Goal: Transaction & Acquisition: Subscribe to service/newsletter

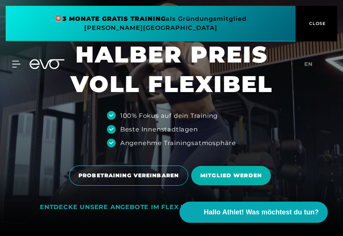
scroll to position [6, 0]
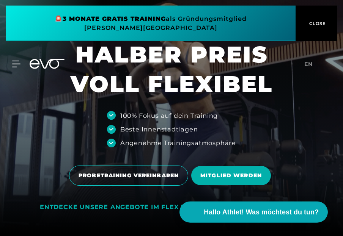
click at [19, 56] on div "MyEVO Login Über EVO Mitgliedschaften Probetraining TAGESPASS EVO Studios [GEOG…" at bounding box center [172, 64] width 340 height 22
click at [297, 183] on div "PROBETRAINING VEREINBAREN MITGLIED WERDEN" at bounding box center [171, 176] width 331 height 32
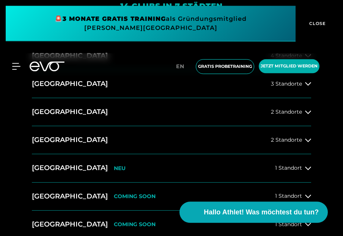
click at [309, 143] on icon at bounding box center [308, 140] width 6 height 6
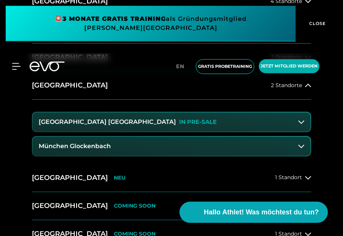
click at [52, 125] on h3 "[GEOGRAPHIC_DATA] [GEOGRAPHIC_DATA]" at bounding box center [107, 122] width 137 height 7
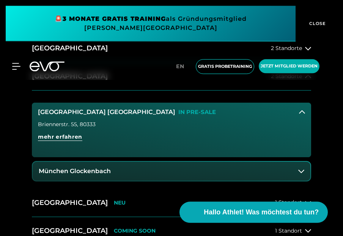
scroll to position [318, 0]
click at [49, 141] on span "mehr erfahren" at bounding box center [60, 137] width 44 height 8
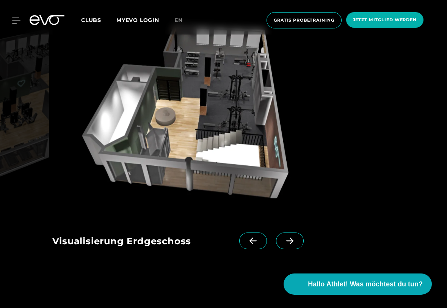
scroll to position [1030, 0]
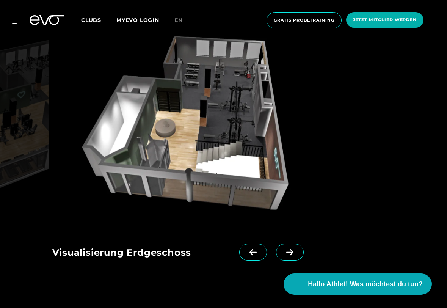
click at [253, 236] on icon at bounding box center [253, 252] width 7 height 6
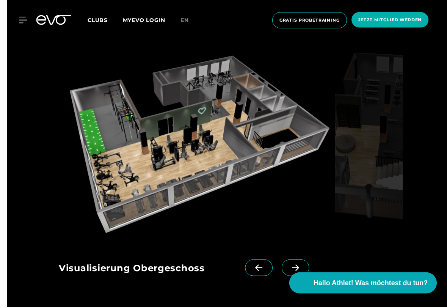
scroll to position [1014, 0]
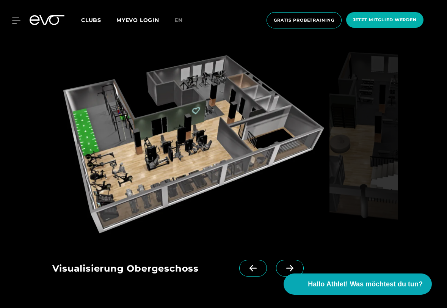
click at [292, 236] on icon at bounding box center [290, 268] width 7 height 6
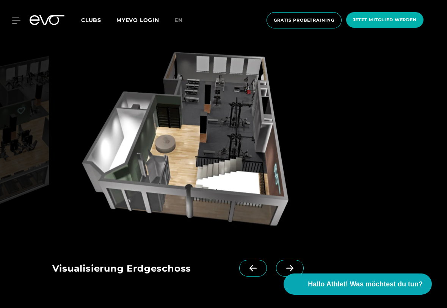
click at [300, 236] on span at bounding box center [290, 268] width 28 height 17
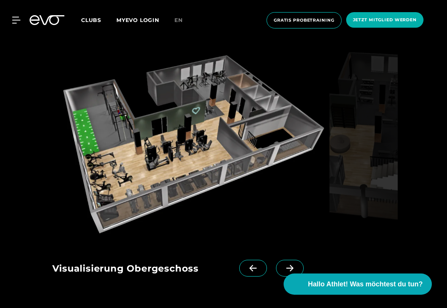
click at [299, 236] on span at bounding box center [290, 268] width 28 height 17
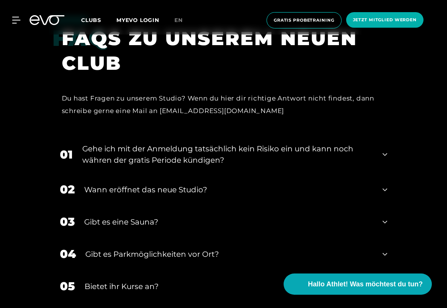
scroll to position [1544, 0]
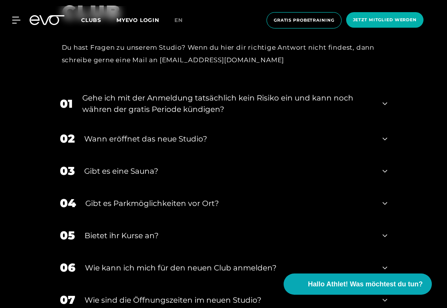
click at [343, 167] on icon at bounding box center [385, 171] width 5 height 9
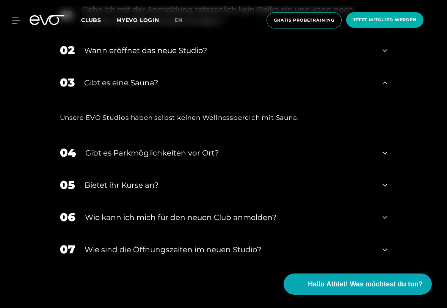
scroll to position [1637, 0]
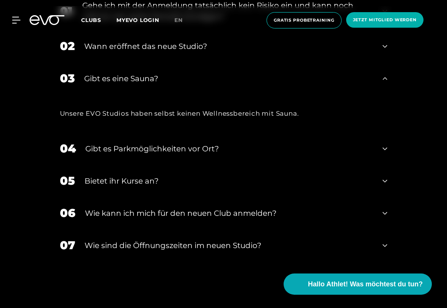
click at [343, 176] on icon at bounding box center [385, 180] width 5 height 9
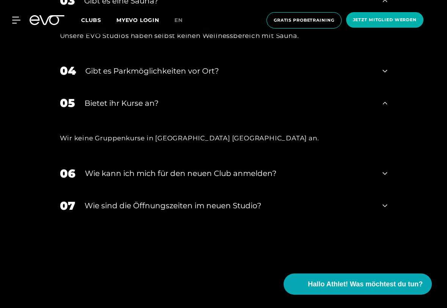
scroll to position [1714, 0]
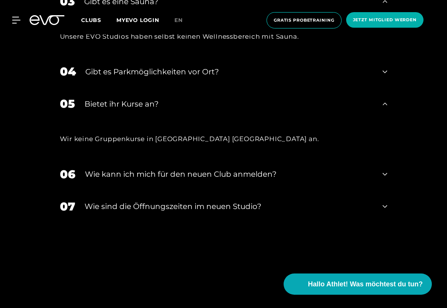
click at [343, 203] on icon at bounding box center [385, 206] width 5 height 9
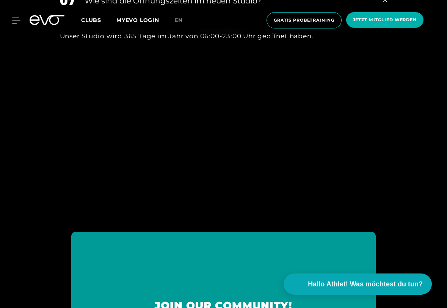
scroll to position [1841, 0]
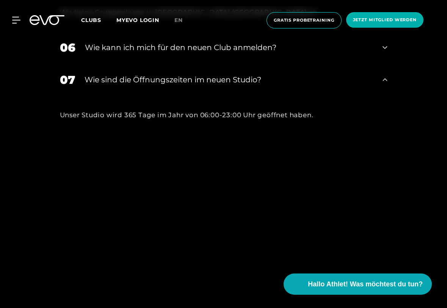
click at [42, 20] on icon at bounding box center [51, 20] width 25 height 10
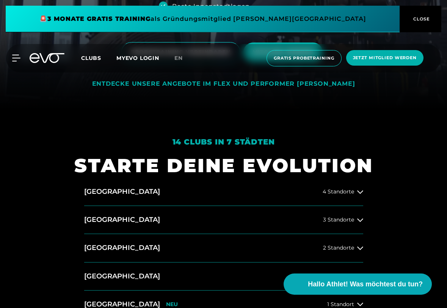
scroll to position [193, 0]
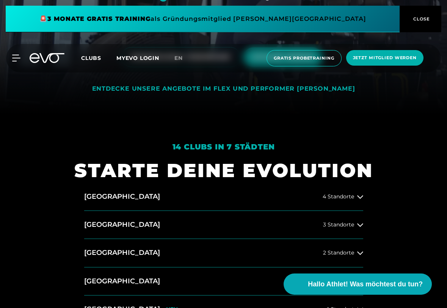
click at [132, 93] on div "ENTDECKE UNSERE ANGEBOTE IM FLEX UND PERFORMER [PERSON_NAME]" at bounding box center [223, 89] width 263 height 8
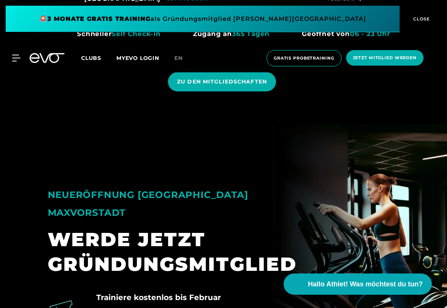
scroll to position [556, 0]
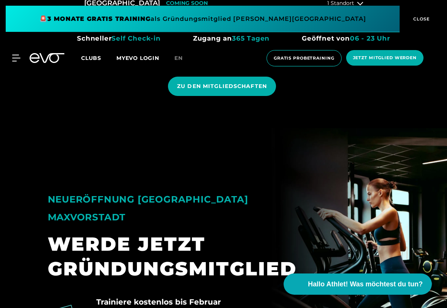
click at [221, 96] on span "ZU DEN MITGLIEDSCHAFTEN" at bounding box center [222, 86] width 108 height 19
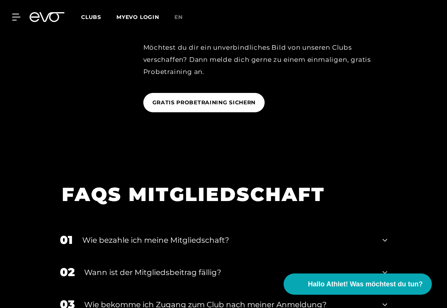
scroll to position [686, 0]
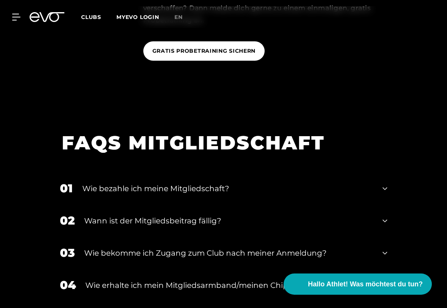
click at [343, 199] on div "01 Wie bezahle ich meine Mitgliedschaft?" at bounding box center [223, 188] width 343 height 32
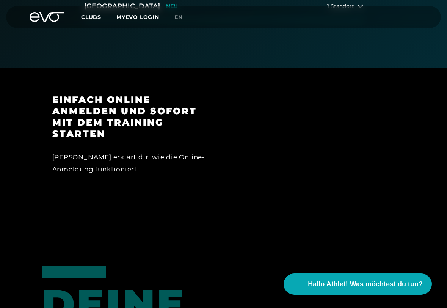
scroll to position [316, 0]
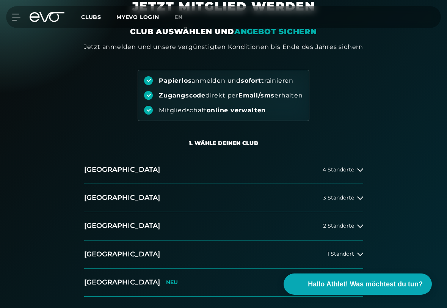
click at [343, 172] on icon at bounding box center [361, 170] width 6 height 6
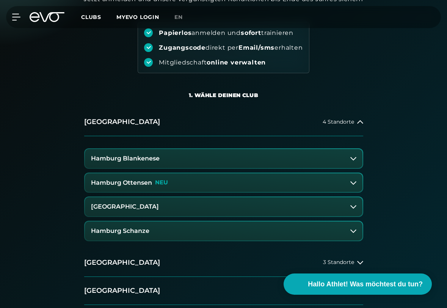
scroll to position [100, 0]
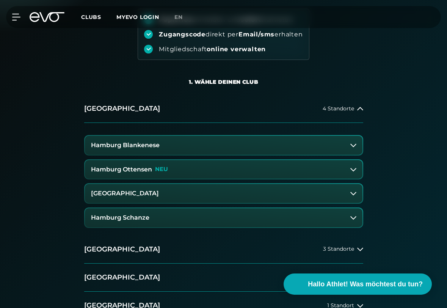
click at [111, 146] on h3 "Hamburg Blankenese" at bounding box center [125, 145] width 69 height 7
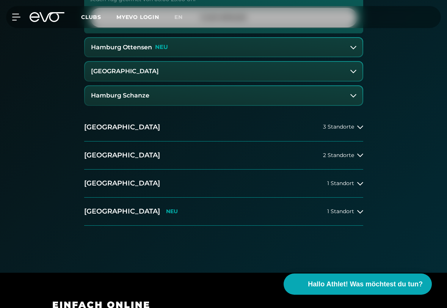
click at [95, 186] on h2 "[GEOGRAPHIC_DATA]" at bounding box center [122, 183] width 76 height 9
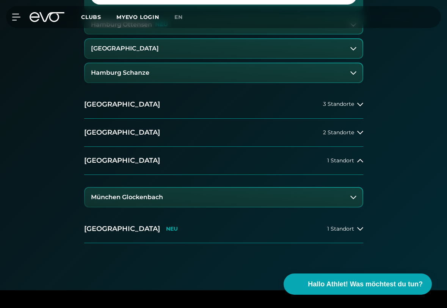
scroll to position [290, 0]
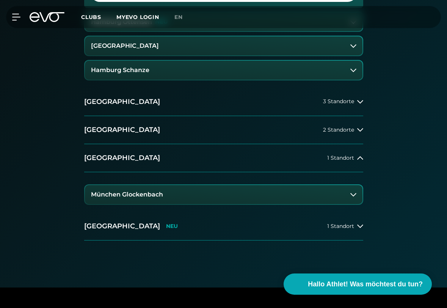
click at [102, 192] on h3 "München Glockenbach" at bounding box center [127, 194] width 72 height 7
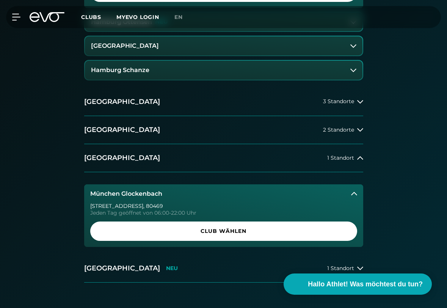
click at [126, 235] on span "Club wählen" at bounding box center [223, 231] width 267 height 19
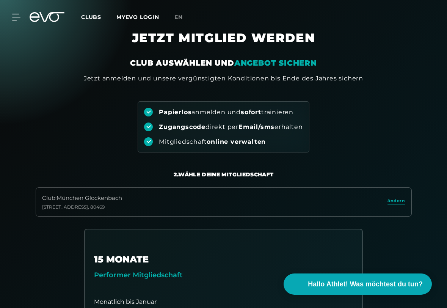
scroll to position [0, 0]
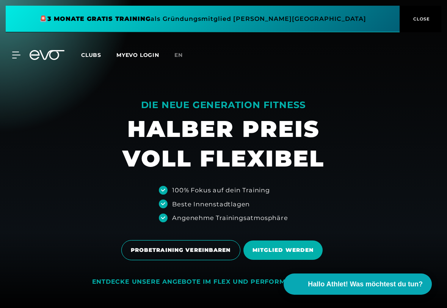
scroll to position [556, 0]
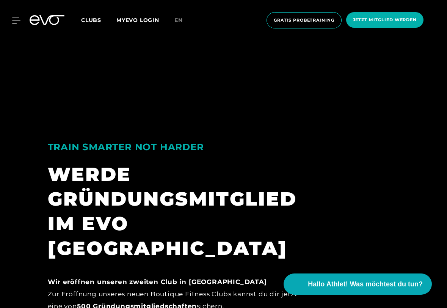
scroll to position [1841, 0]
